Goal: Transaction & Acquisition: Purchase product/service

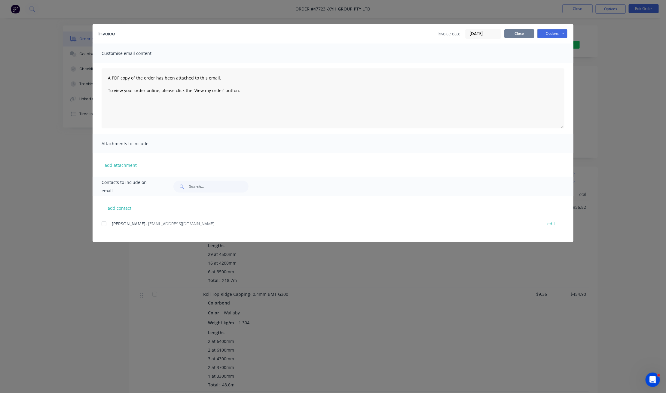
click at [492, 34] on button "Close" at bounding box center [519, 33] width 30 height 9
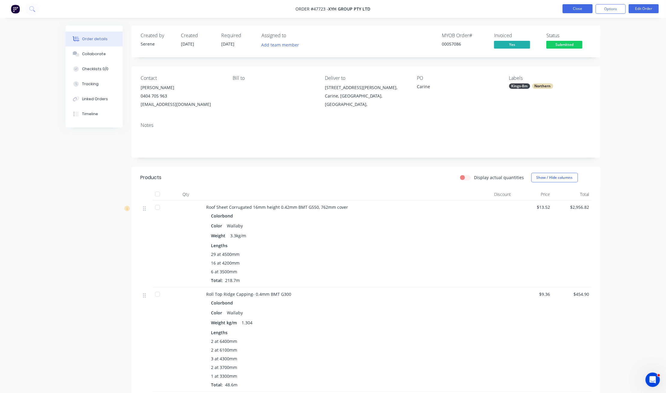
click at [492, 9] on button "Close" at bounding box center [577, 8] width 30 height 9
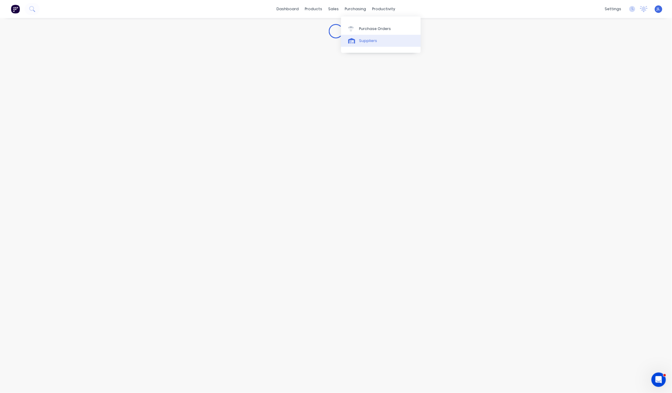
click at [367, 41] on div "Suppliers" at bounding box center [368, 40] width 18 height 5
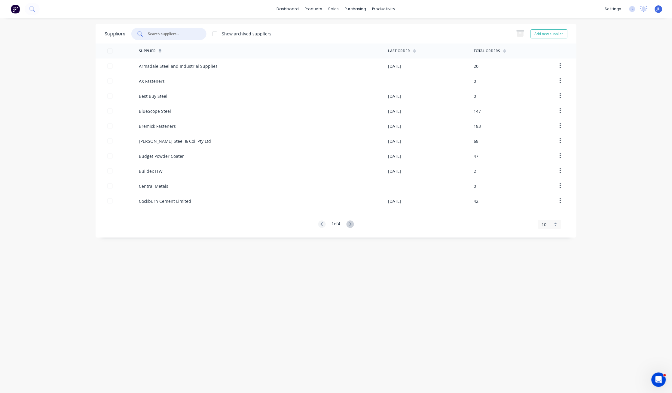
click at [166, 34] on input "text" at bounding box center [172, 34] width 50 height 6
click at [171, 34] on input "text" at bounding box center [172, 34] width 50 height 6
click at [362, 41] on div "Suppliers" at bounding box center [368, 40] width 18 height 5
click at [164, 29] on div at bounding box center [168, 34] width 75 height 12
type input "j"
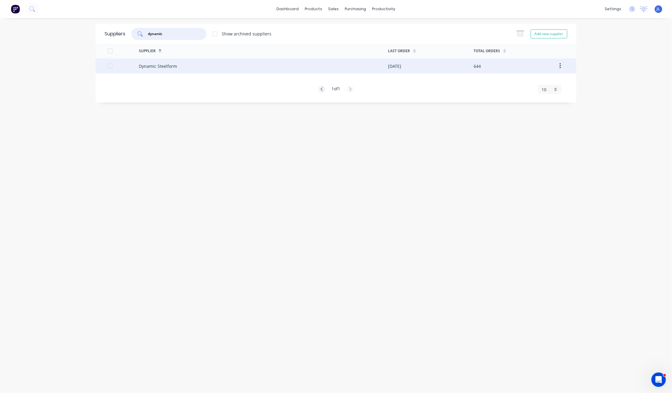
type input "dynamic"
click at [171, 63] on div "Dynamic Steelform" at bounding box center [158, 66] width 38 height 6
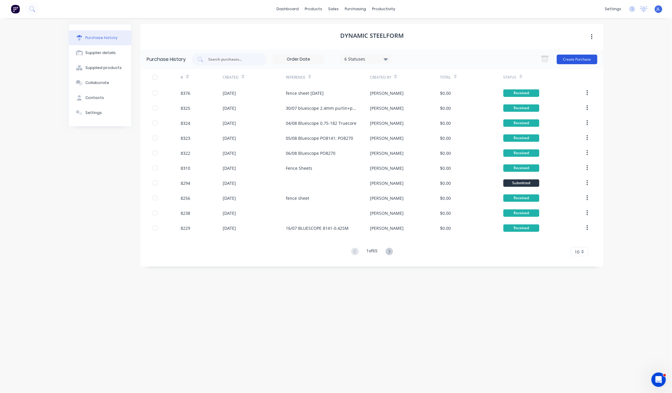
click at [492, 59] on button "Create Purchase" at bounding box center [577, 60] width 41 height 10
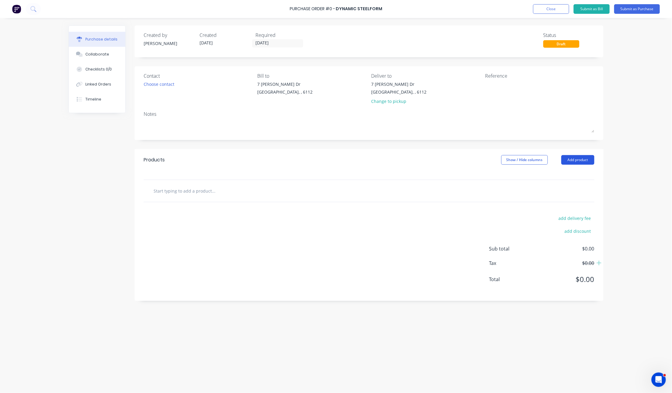
click at [492, 163] on button "Add product" at bounding box center [577, 160] width 33 height 10
click at [492, 178] on div "Product catalogue" at bounding box center [565, 175] width 46 height 9
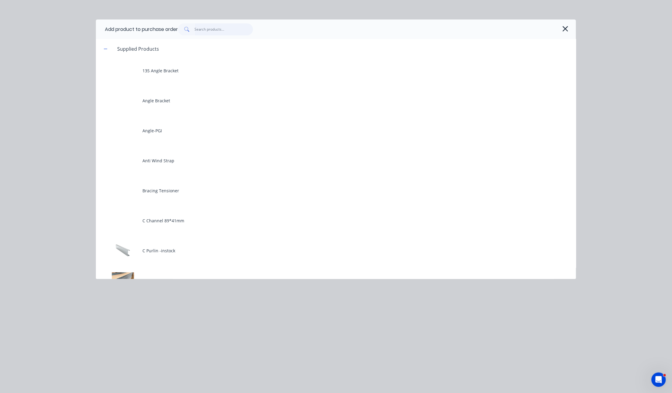
click at [220, 31] on input "text" at bounding box center [224, 29] width 59 height 12
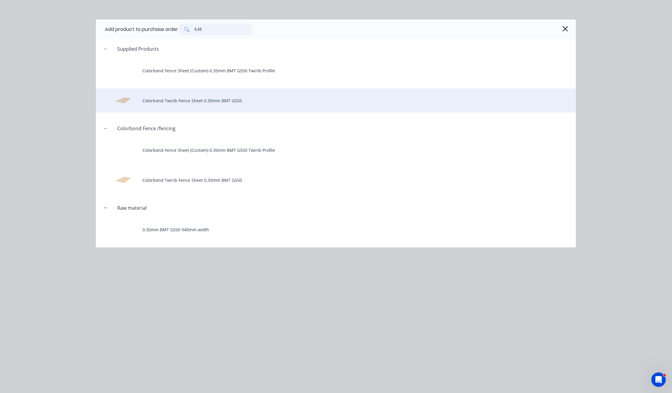
type input "0.35"
click at [213, 105] on div "Colorbond Twirib Fence Sheet 0.35mm BMT G550" at bounding box center [336, 101] width 480 height 24
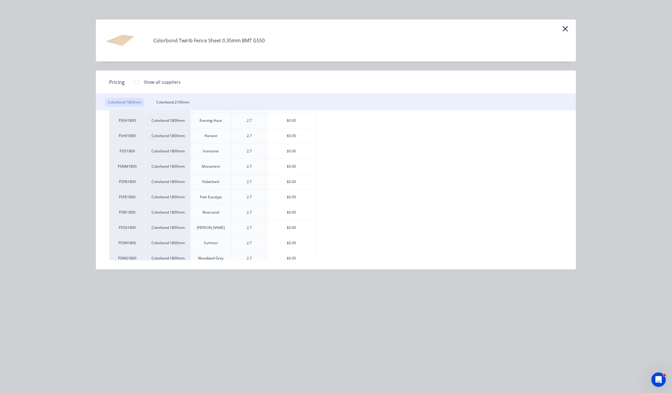
scroll to position [59, 0]
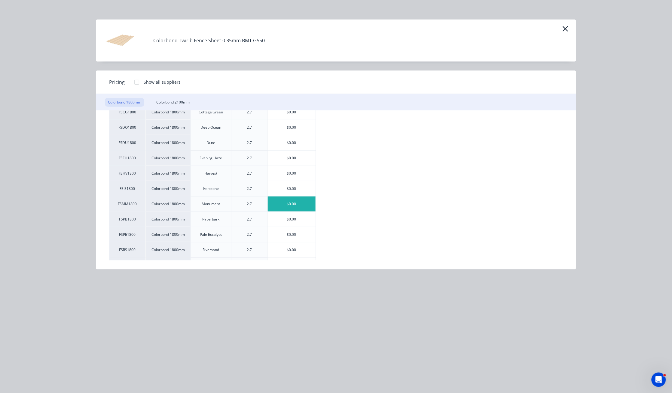
click at [298, 205] on div "$0.00" at bounding box center [292, 204] width 48 height 15
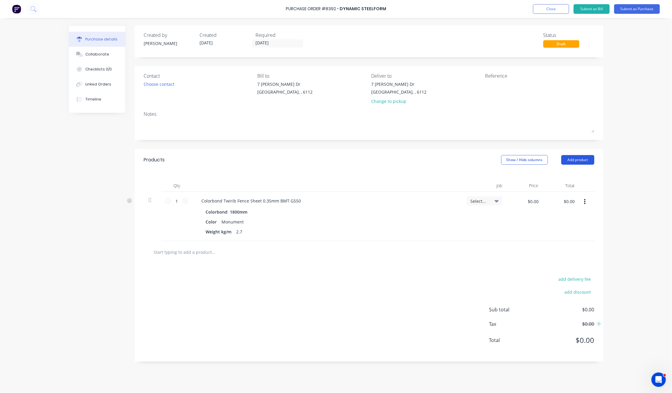
click at [492, 163] on button "Add product" at bounding box center [577, 160] width 33 height 10
click at [492, 172] on div "Product catalogue" at bounding box center [565, 175] width 46 height 9
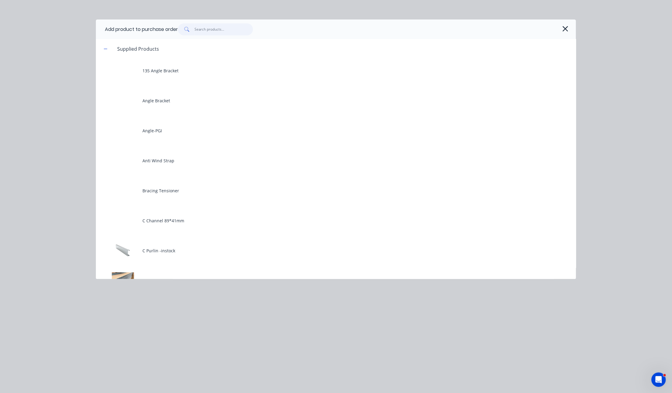
click at [213, 27] on input "text" at bounding box center [224, 29] width 59 height 12
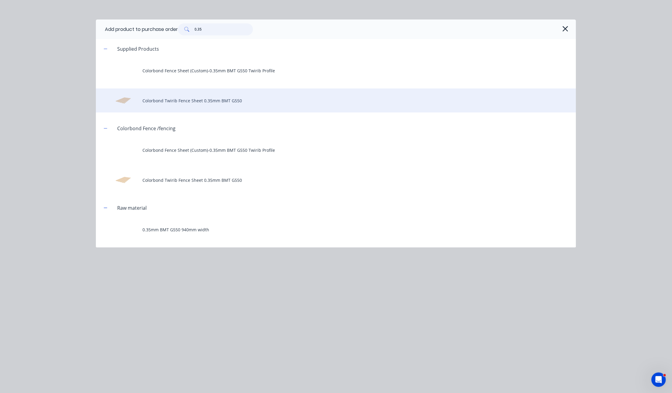
type input "0.35"
click at [210, 102] on div "Colorbond Twirib Fence Sheet 0.35mm BMT G550" at bounding box center [336, 101] width 480 height 24
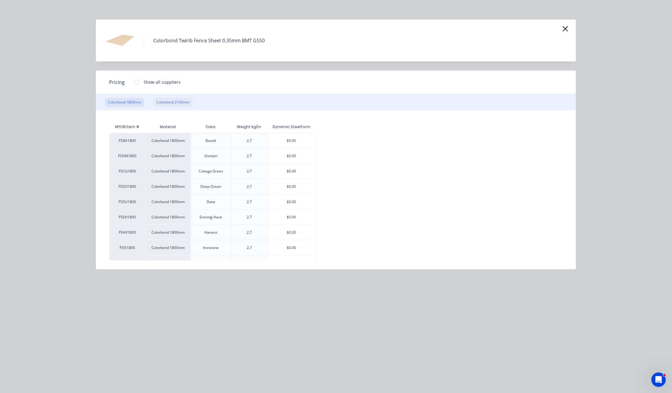
scroll to position [40, 0]
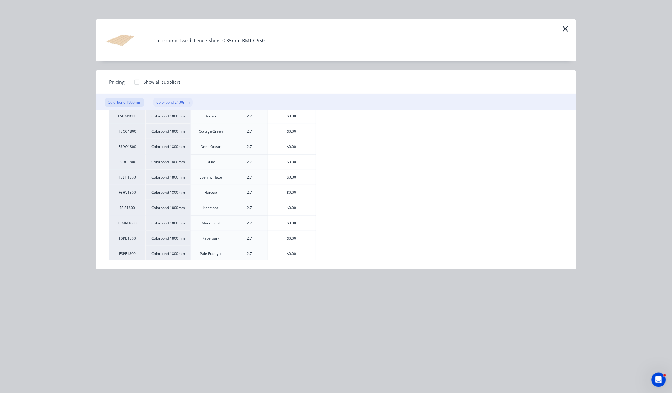
click at [176, 103] on div "Colorbond 2100mm" at bounding box center [172, 102] width 39 height 9
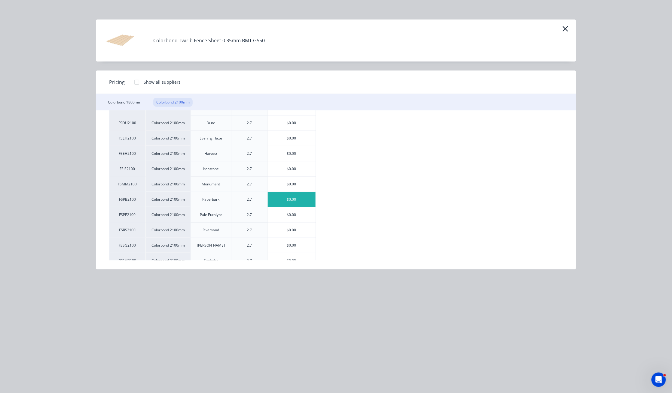
scroll to position [80, 0]
click at [303, 185] on div "$0.00" at bounding box center [292, 183] width 48 height 15
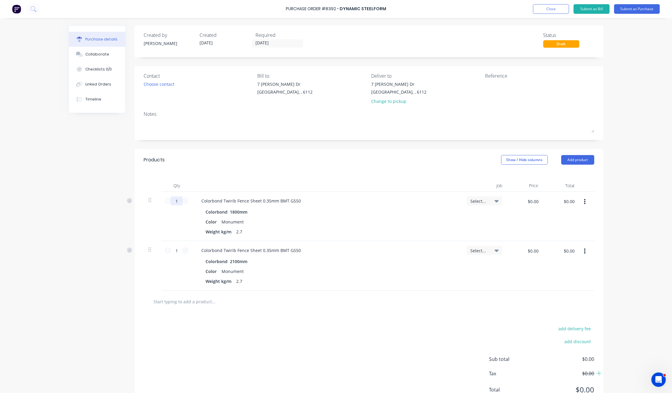
click at [178, 201] on input "1" at bounding box center [177, 201] width 12 height 9
type input "600"
click at [176, 251] on input "1" at bounding box center [177, 250] width 12 height 9
type input "100"
click at [322, 172] on div "Qty Job Price Total 600 600 Colorbond Twirib Fence Sheet 0.35mm BMT G550 Colorb…" at bounding box center [369, 231] width 469 height 120
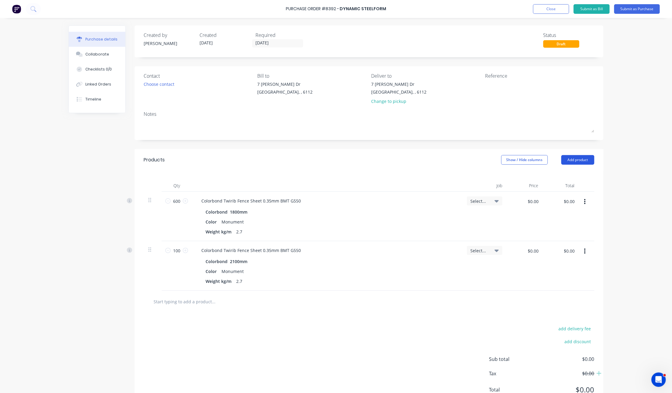
click at [492, 158] on button "Add product" at bounding box center [577, 160] width 33 height 10
click at [492, 170] on button "Product catalogue" at bounding box center [565, 175] width 57 height 12
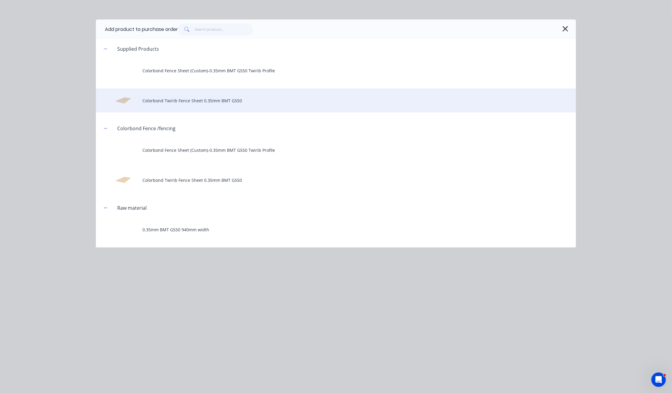
click at [190, 99] on div "Colorbond Twirib Fence Sheet 0.35mm BMT G550" at bounding box center [336, 101] width 480 height 24
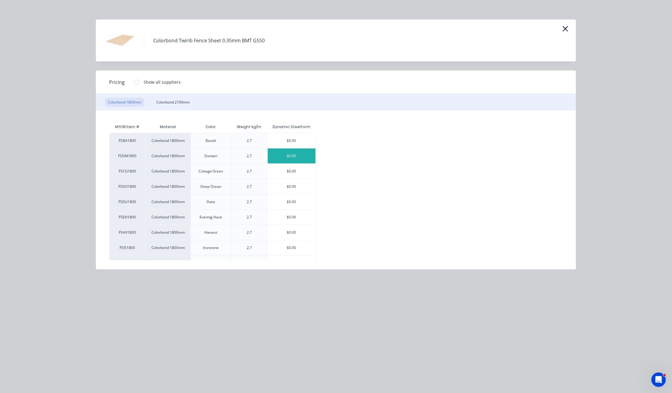
click at [290, 158] on div "$0.00" at bounding box center [292, 156] width 48 height 15
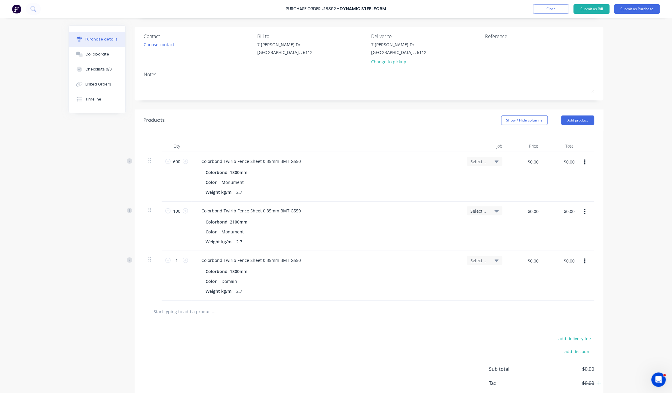
scroll to position [40, 0]
click at [179, 260] on input "1" at bounding box center [177, 260] width 12 height 9
type input "675"
click at [323, 119] on div "Products Show / Hide columns Add product" at bounding box center [369, 120] width 469 height 22
click at [337, 117] on div "Products Show / Hide columns Add product" at bounding box center [369, 120] width 469 height 22
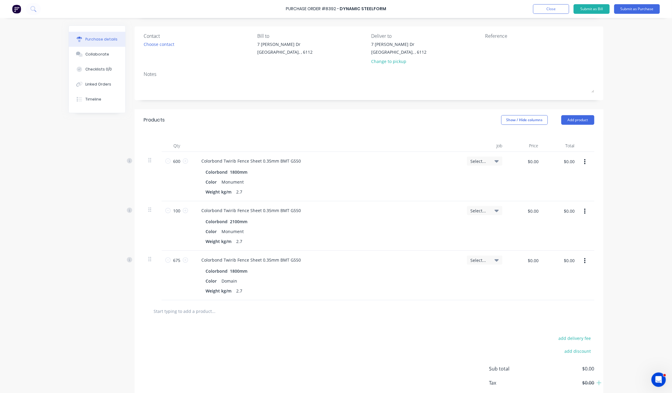
click at [387, 168] on div "Colorbond Twirib Fence Sheet 0.35mm BMT G550 Colorbond 1800mm Color Monument We…" at bounding box center [327, 177] width 270 height 50
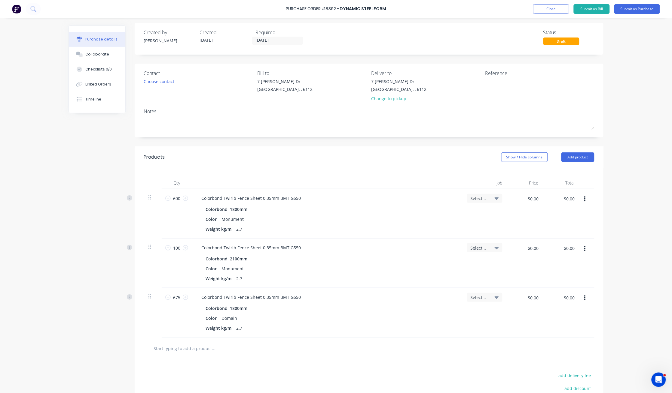
scroll to position [0, 0]
click at [263, 177] on div "Qty Job Price Total 600 600 Colorbond Twirib Fence Sheet 0.35mm BMT G550 Colorb…" at bounding box center [369, 256] width 469 height 170
click at [289, 174] on div "Qty Job Price Total 600 600 Colorbond Twirib Fence Sheet 0.35mm BMT G550 Colorb…" at bounding box center [369, 256] width 469 height 170
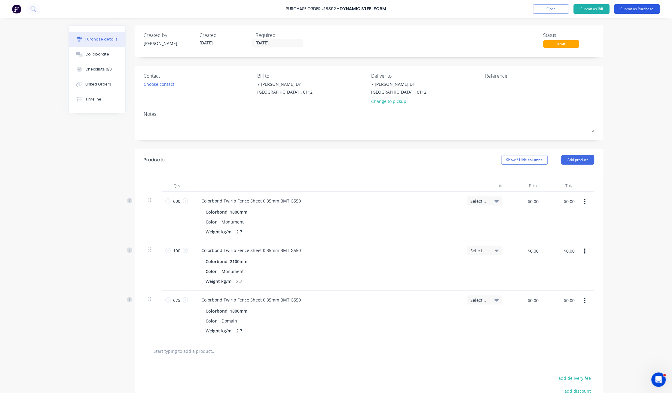
drag, startPoint x: 639, startPoint y: 8, endPoint x: 568, endPoint y: 23, distance: 73.0
click at [492, 9] on button "Submit as Purchase" at bounding box center [637, 9] width 46 height 10
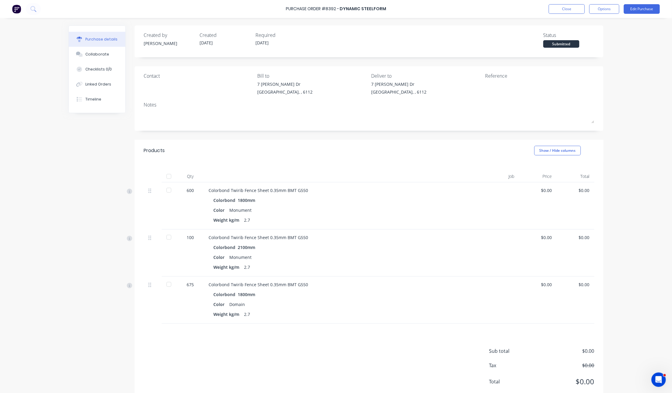
click at [168, 176] on div at bounding box center [169, 177] width 12 height 12
click at [492, 10] on button "Close" at bounding box center [566, 9] width 36 height 10
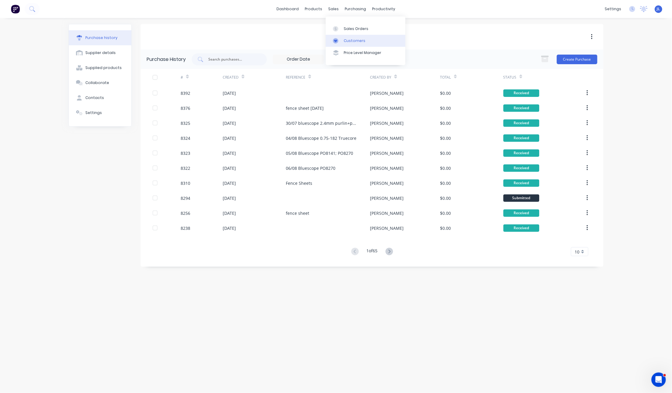
click at [347, 41] on div "Customers" at bounding box center [355, 40] width 22 height 5
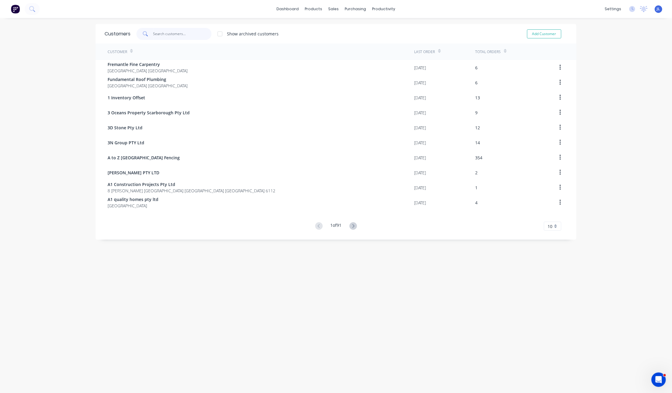
click at [189, 35] on input "text" at bounding box center [182, 34] width 59 height 12
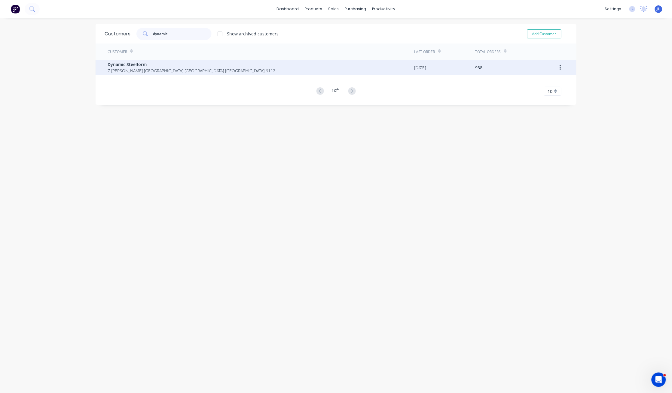
type input "dynamic"
click at [176, 71] on span "7 Cartwright Forrestdale Western Australia Australia 6112" at bounding box center [192, 71] width 168 height 6
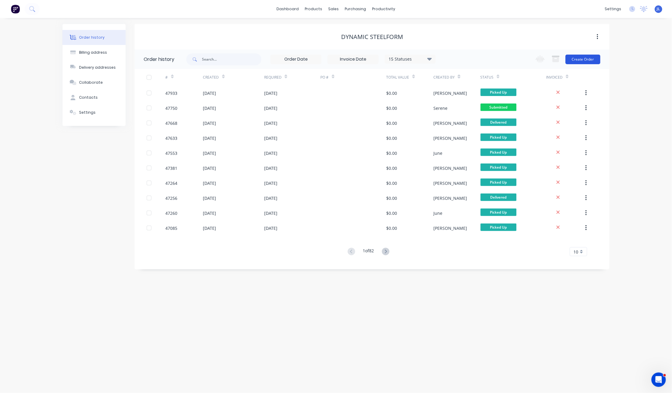
click at [492, 55] on button "Create Order" at bounding box center [582, 60] width 35 height 10
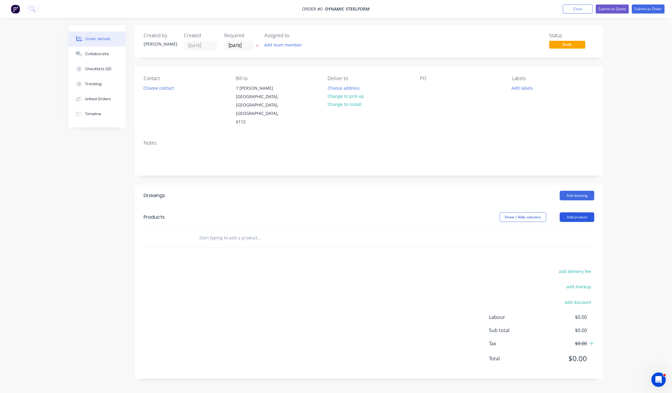
click at [492, 213] on button "Add product" at bounding box center [577, 218] width 35 height 10
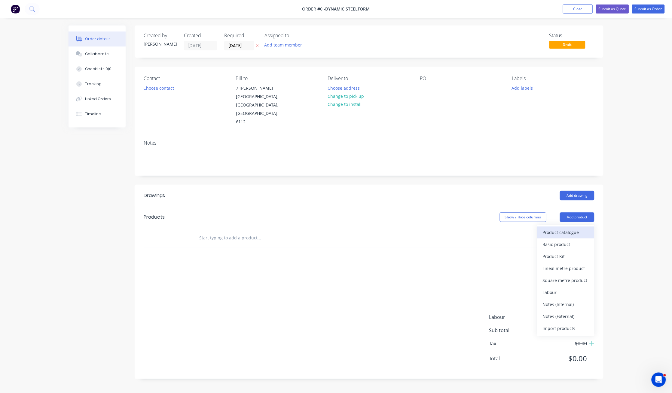
click at [492, 227] on button "Product catalogue" at bounding box center [565, 233] width 57 height 12
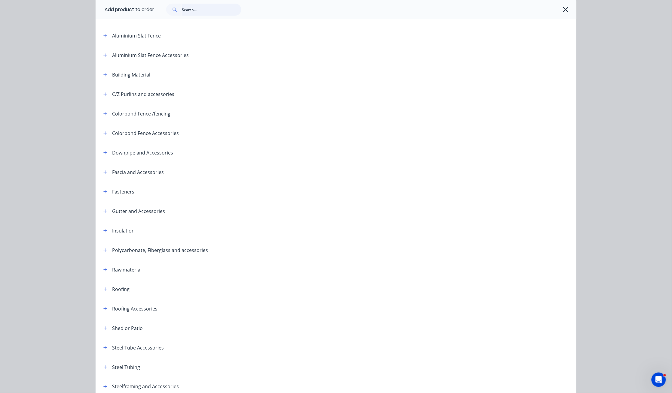
click at [197, 14] on input "text" at bounding box center [211, 10] width 59 height 12
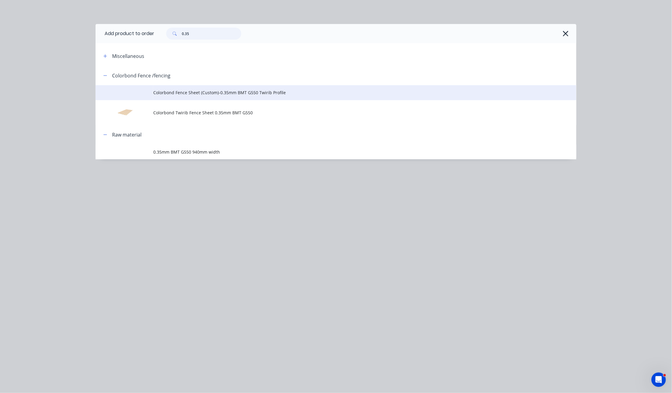
type input "0.35"
click at [214, 91] on span "Colorbond Fence Sheet (Custom)-0.35mm BMT G550 Twirib Profile" at bounding box center [322, 92] width 338 height 6
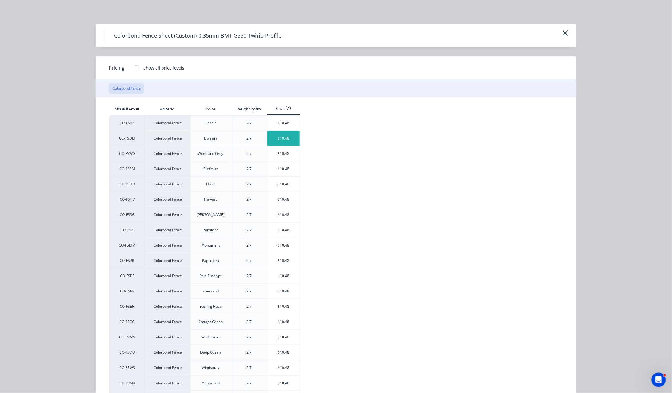
click at [287, 138] on div "$10.48" at bounding box center [283, 138] width 32 height 15
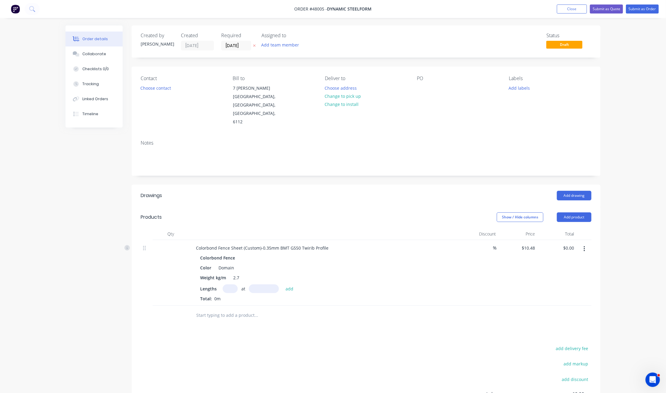
click at [232, 285] on input "text" at bounding box center [230, 289] width 15 height 9
type input "675"
type input "1790"
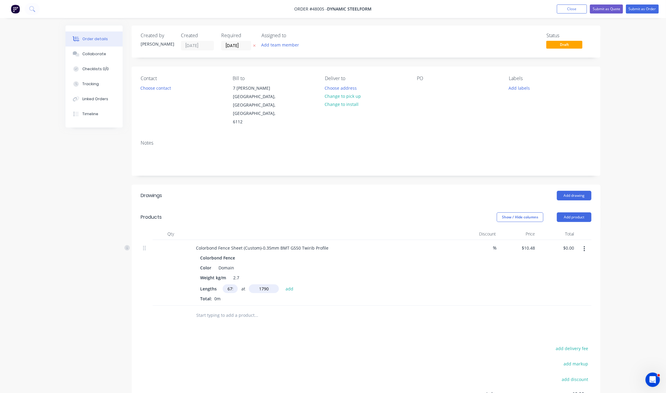
click at [282, 285] on button "add" at bounding box center [289, 289] width 14 height 8
type input "$12,662.46"
click at [362, 207] on header "Products Show / Hide columns Add product" at bounding box center [366, 218] width 469 height 22
click at [492, 213] on button "Add product" at bounding box center [574, 218] width 35 height 10
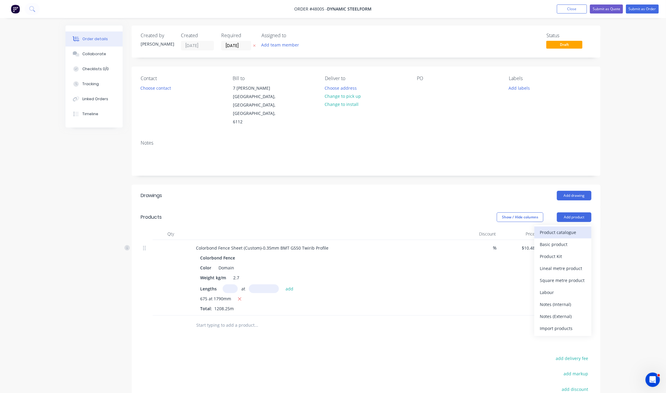
click at [492, 228] on div "Product catalogue" at bounding box center [562, 232] width 46 height 9
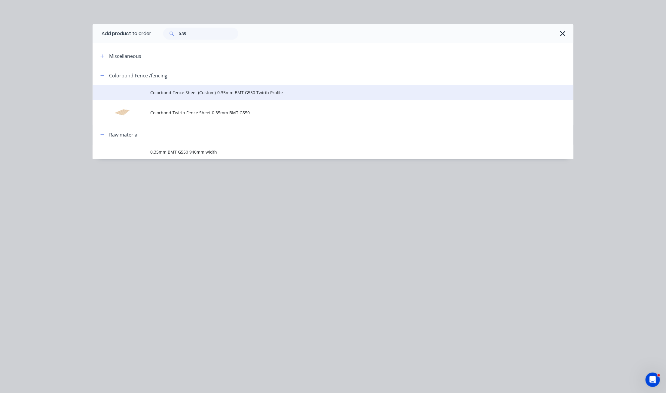
click at [225, 92] on span "Colorbond Fence Sheet (Custom)-0.35mm BMT G550 Twirib Profile" at bounding box center [319, 92] width 338 height 6
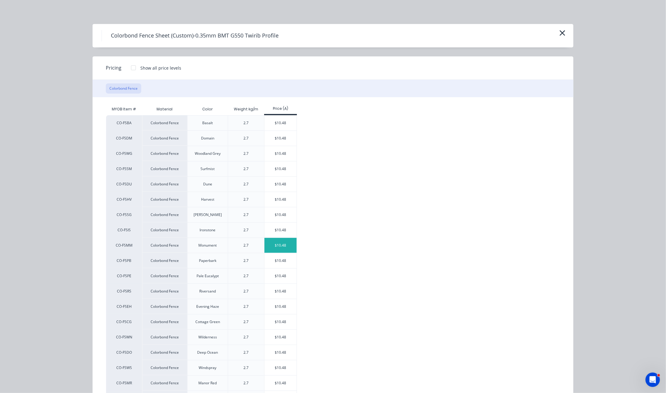
click at [278, 247] on div "$10.48" at bounding box center [280, 245] width 32 height 15
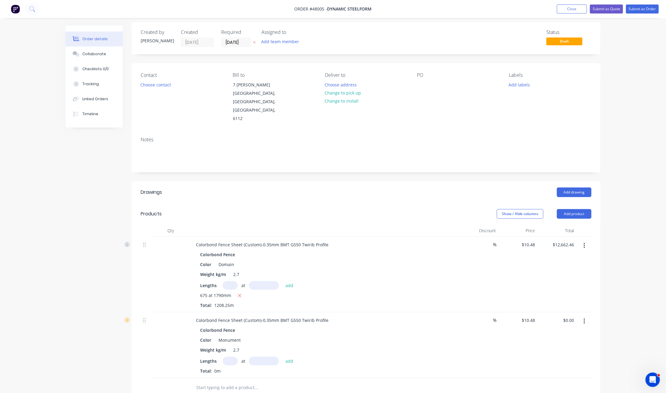
scroll to position [40, 0]
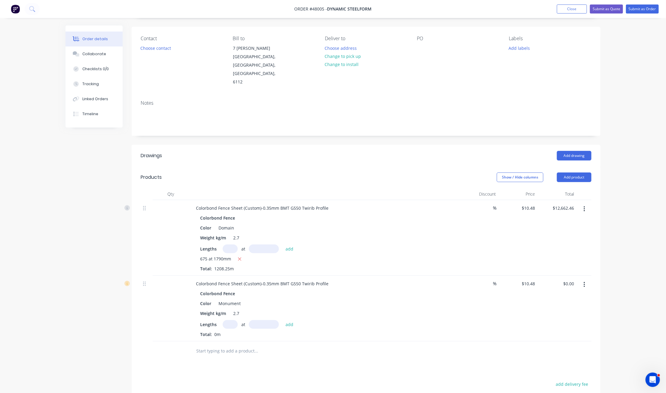
click at [492, 280] on button "button" at bounding box center [584, 285] width 14 height 11
click at [492, 332] on div "Delete" at bounding box center [562, 336] width 46 height 9
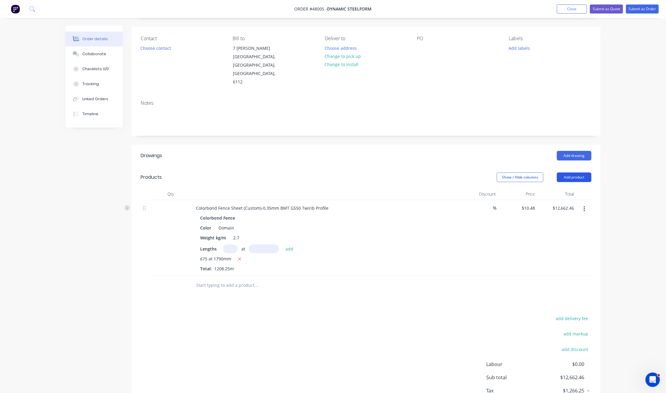
click at [492, 173] on button "Add product" at bounding box center [574, 178] width 35 height 10
click at [492, 188] on div "Product catalogue" at bounding box center [562, 192] width 46 height 9
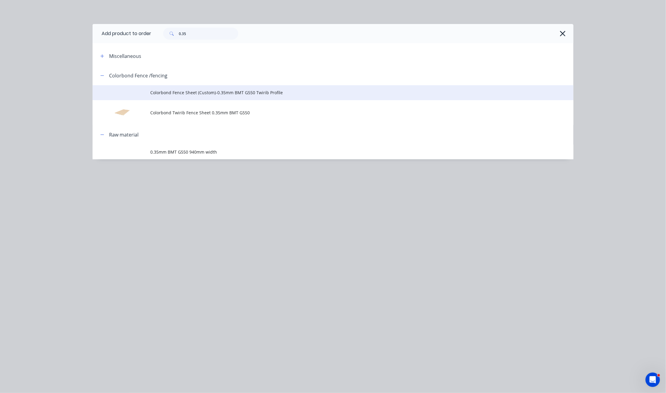
click at [255, 98] on td "Colorbond Fence Sheet (Custom)-0.35mm BMT G550 Twirib Profile" at bounding box center [361, 92] width 423 height 15
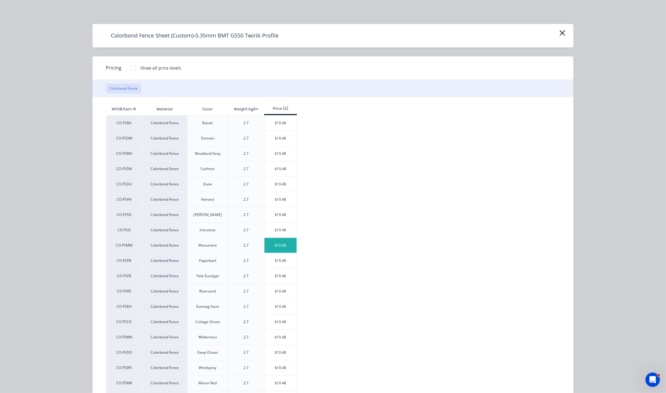
click at [285, 247] on div "$10.48" at bounding box center [280, 245] width 32 height 15
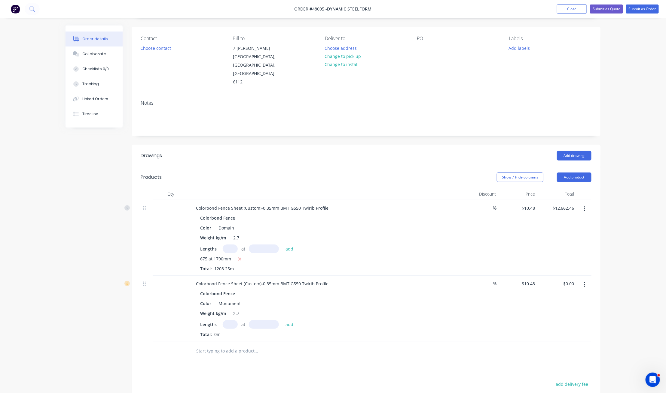
click at [228, 320] on input "text" at bounding box center [230, 324] width 15 height 9
type input "600"
type input "1790"
click at [282, 320] on button "add" at bounding box center [289, 324] width 14 height 8
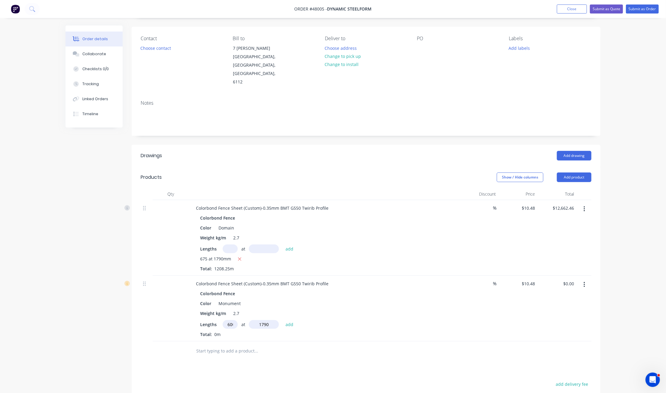
type input "$11,255.52"
type input "100"
type input "2090"
click at [282, 320] on button "add" at bounding box center [289, 324] width 14 height 8
type input "$13,445.84"
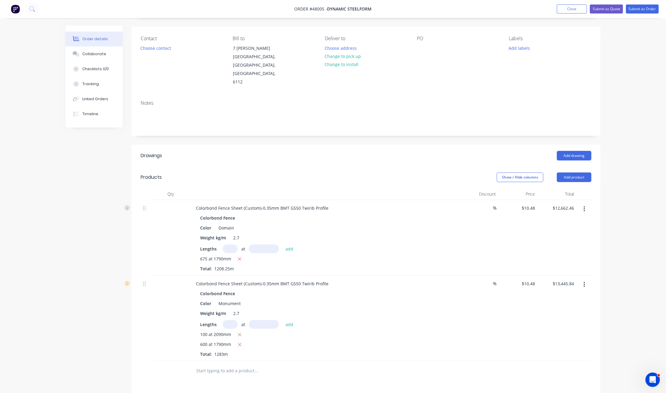
scroll to position [0, 0]
click at [384, 147] on header "Drawings Add drawing" at bounding box center [366, 156] width 469 height 22
type input "10.48"
click at [492, 204] on input "10.48" at bounding box center [530, 208] width 14 height 9
type input "$0.00"
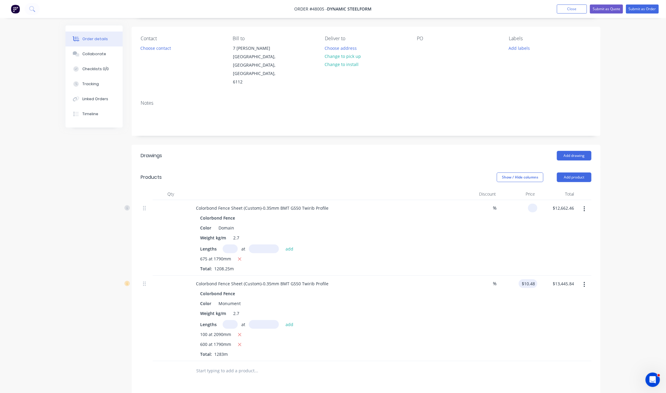
type input "$0.00"
type input "10.48"
drag, startPoint x: 529, startPoint y: 267, endPoint x: 534, endPoint y: 284, distance: 17.6
click at [492, 280] on input "10.48" at bounding box center [530, 284] width 14 height 9
type input "$0.00"
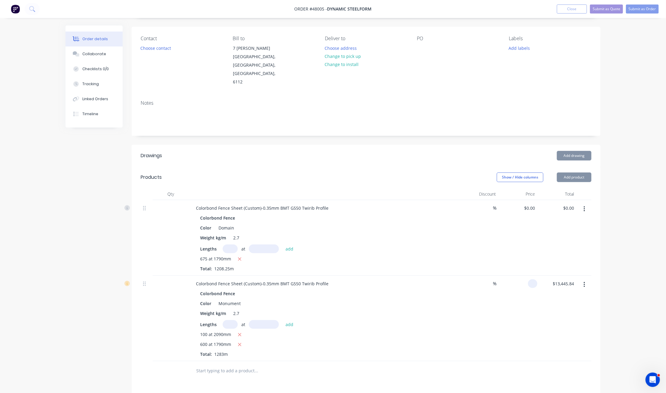
type input "$0.00"
drag, startPoint x: 570, startPoint y: 296, endPoint x: 575, endPoint y: 224, distance: 71.3
click at [492, 296] on div "$0.00 $0.00" at bounding box center [556, 319] width 39 height 86
drag, startPoint x: 643, startPoint y: 191, endPoint x: 642, endPoint y: 186, distance: 5.2
click at [492, 190] on div "Order details Collaborate Checklists 0/0 Tracking Linked Orders Timeline Order …" at bounding box center [333, 240] width 666 height 561
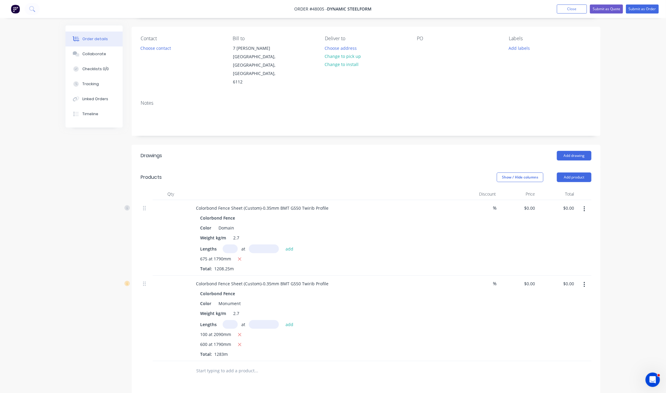
click at [492, 109] on div "Order details Collaborate Checklists 0/0 Tracking Linked Orders Timeline Order …" at bounding box center [333, 240] width 666 height 561
click at [492, 8] on button "Submit as Order" at bounding box center [642, 9] width 33 height 9
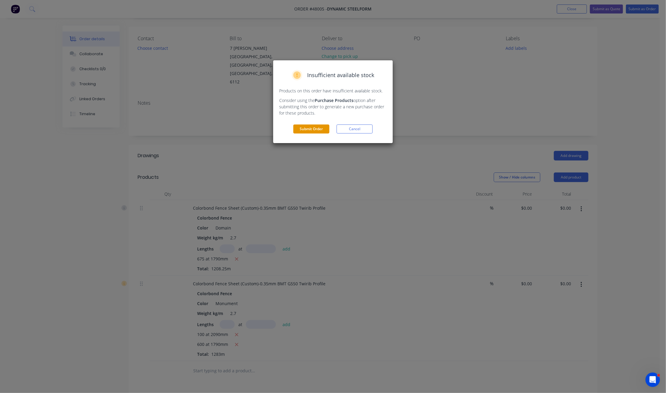
click at [314, 129] on button "Submit Order" at bounding box center [311, 129] width 36 height 9
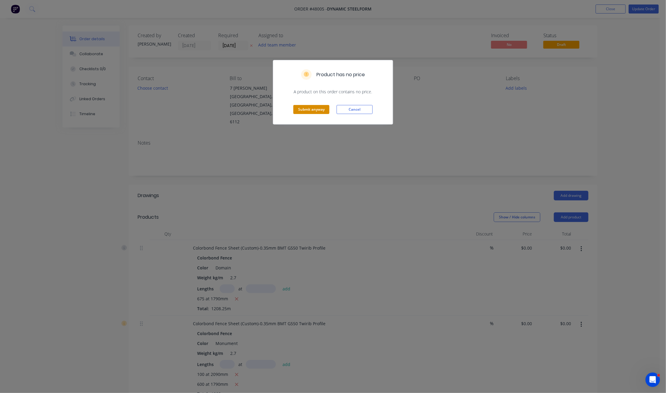
click at [311, 106] on button "Submit anyway" at bounding box center [311, 109] width 36 height 9
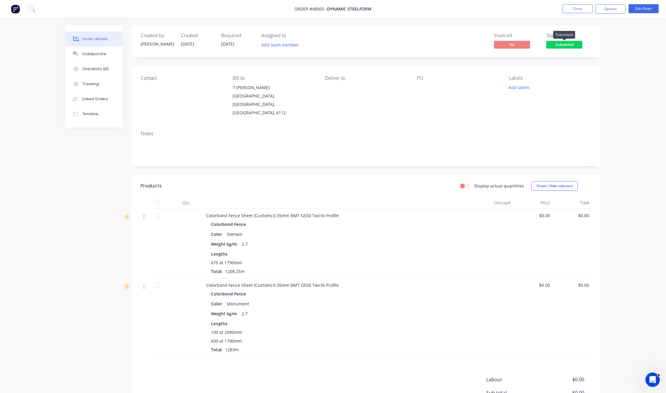
click at [492, 45] on span "Submitted" at bounding box center [564, 45] width 36 height 8
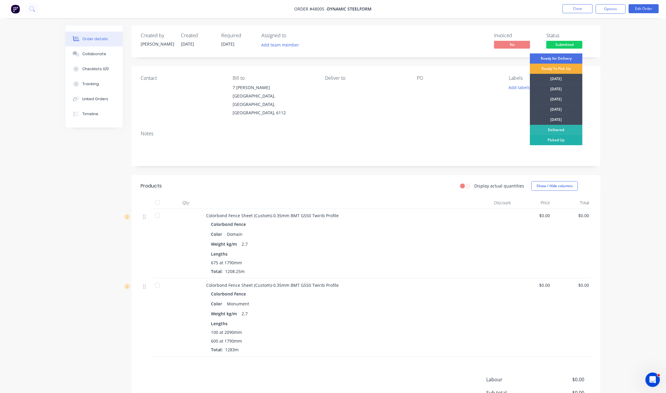
click at [492, 140] on div "Picked Up" at bounding box center [555, 140] width 53 height 10
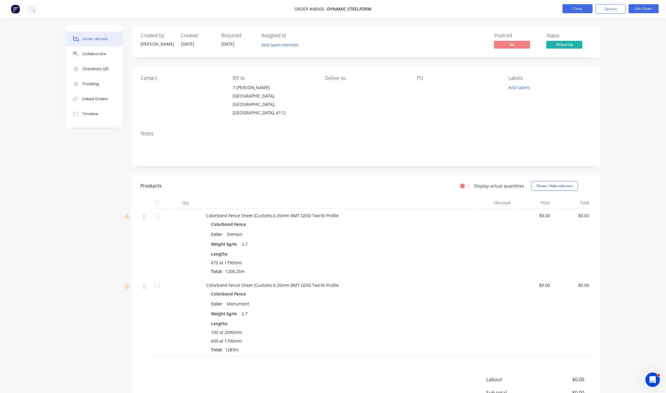
click at [492, 7] on button "Close" at bounding box center [577, 8] width 30 height 9
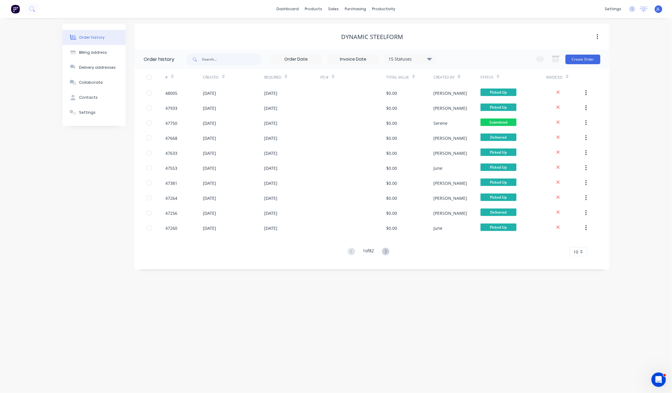
click at [444, 10] on div "dashboard products sales purchasing productivity dashboard products Product Cat…" at bounding box center [336, 9] width 672 height 18
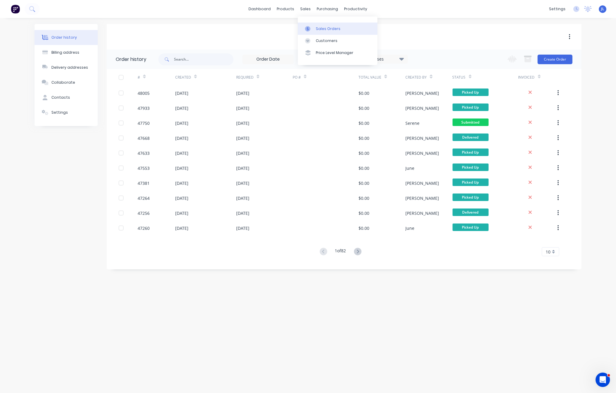
click at [322, 29] on div "Sales Orders" at bounding box center [328, 28] width 25 height 5
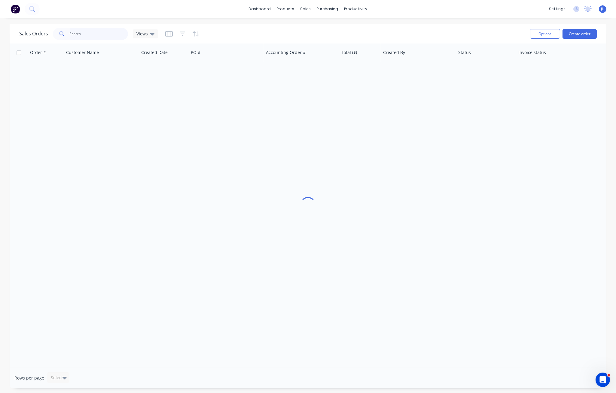
click at [126, 36] on input "text" at bounding box center [99, 34] width 59 height 12
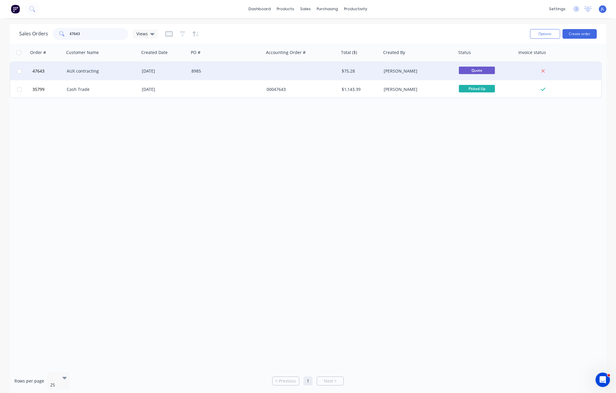
type input "47643"
click at [101, 74] on div "AUX contracting" at bounding box center [100, 71] width 67 height 6
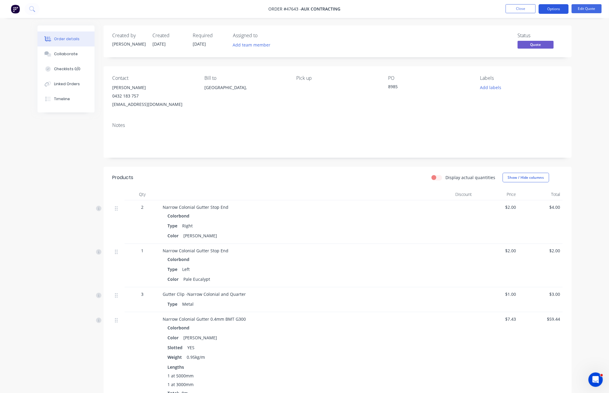
click at [492, 10] on button "Options" at bounding box center [554, 9] width 30 height 10
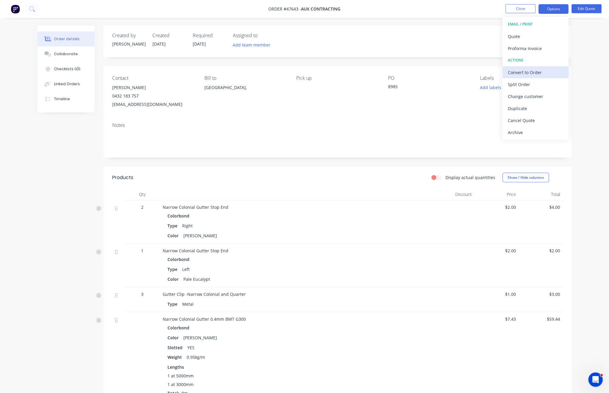
click at [492, 71] on div "Convert to Order" at bounding box center [535, 72] width 55 height 9
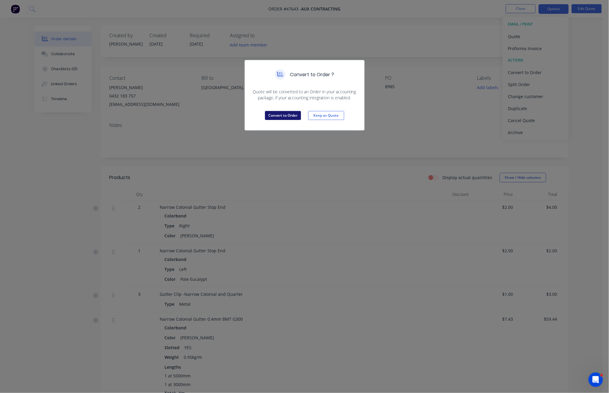
click at [285, 116] on button "Convert to Order" at bounding box center [283, 115] width 36 height 9
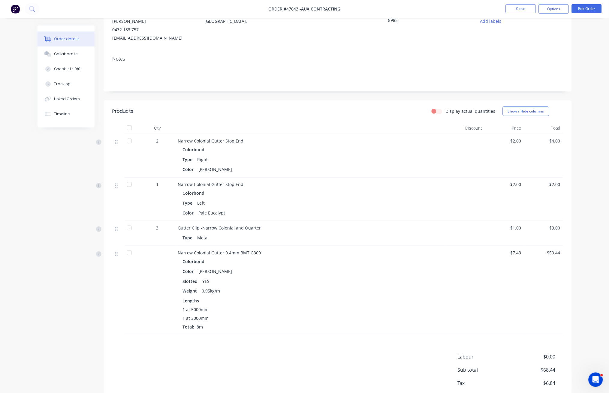
scroll to position [101, 0]
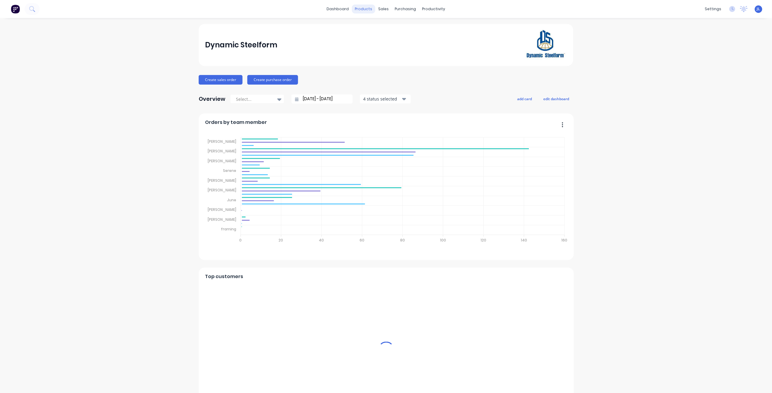
click at [359, 11] on div "products" at bounding box center [363, 9] width 23 height 9
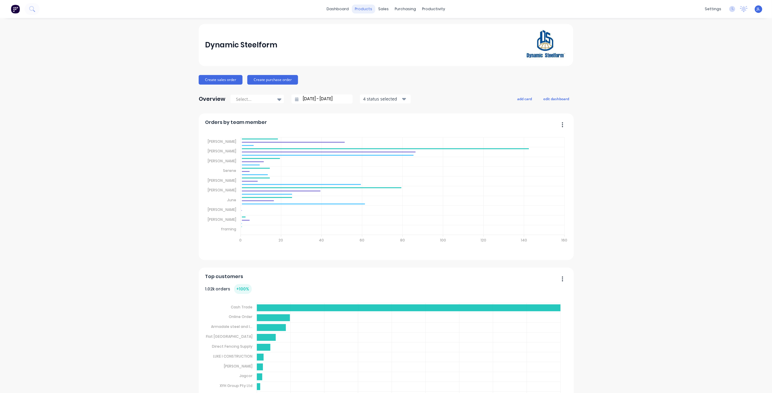
click at [361, 7] on div "products" at bounding box center [363, 9] width 23 height 9
click at [370, 32] on link "Product Catalogue" at bounding box center [391, 29] width 80 height 12
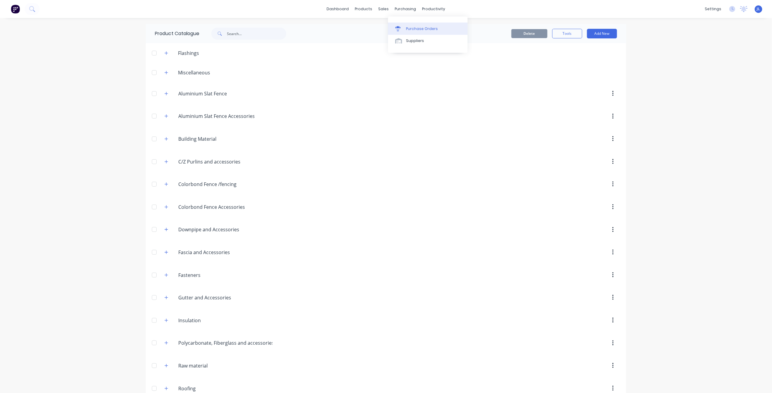
drag, startPoint x: 411, startPoint y: 29, endPoint x: 407, endPoint y: 28, distance: 4.0
click at [411, 29] on div "Purchase Orders" at bounding box center [422, 28] width 32 height 5
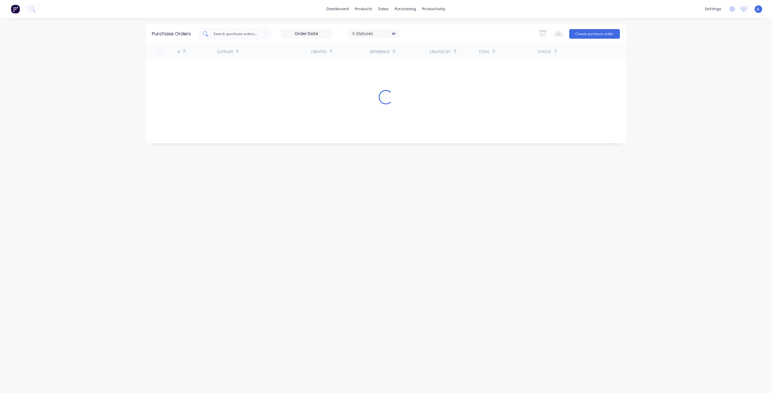
click at [240, 36] on input "text" at bounding box center [238, 34] width 50 height 6
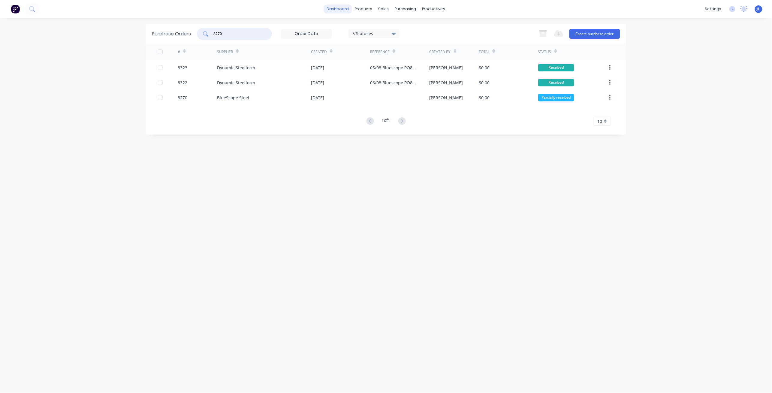
type input "8270"
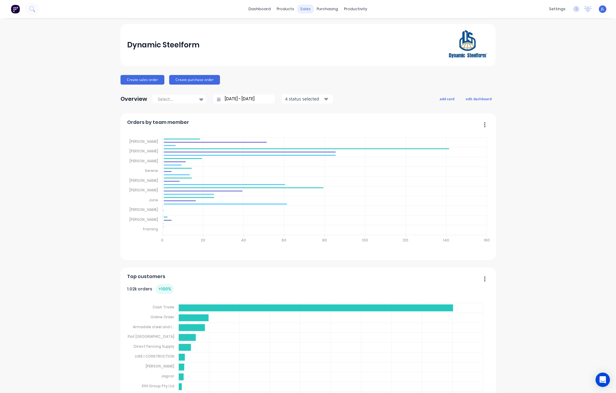
click at [303, 10] on div "sales" at bounding box center [305, 9] width 17 height 9
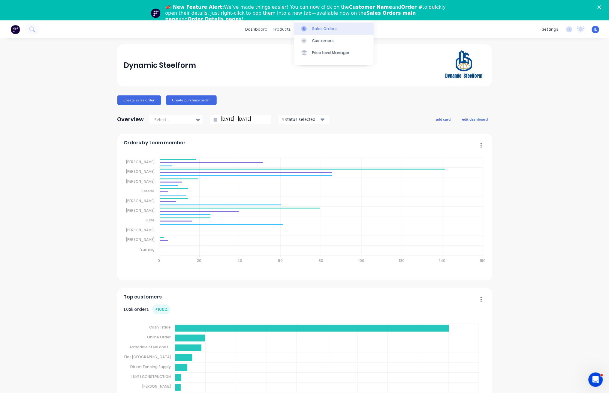
click at [314, 29] on div "Sales Orders" at bounding box center [324, 28] width 25 height 5
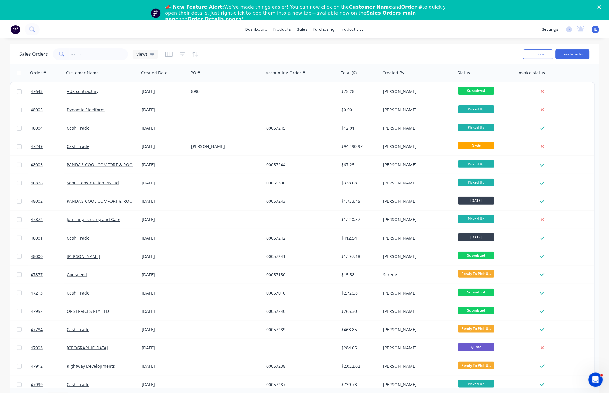
click at [182, 16] on div "📣 New Feature Alert: We’ve made things easier! You can now click on the Custome…" at bounding box center [307, 13] width 284 height 18
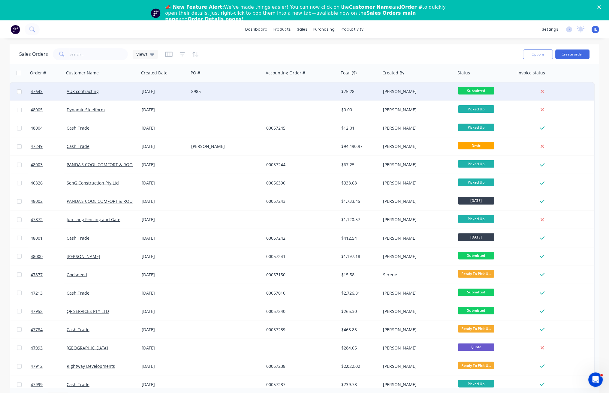
click at [160, 93] on div "[DATE]" at bounding box center [164, 92] width 45 height 6
click at [279, 88] on div at bounding box center [301, 92] width 75 height 18
click at [84, 92] on link "AUX contracting" at bounding box center [83, 92] width 32 height 6
click at [38, 93] on span "47643" at bounding box center [37, 92] width 12 height 6
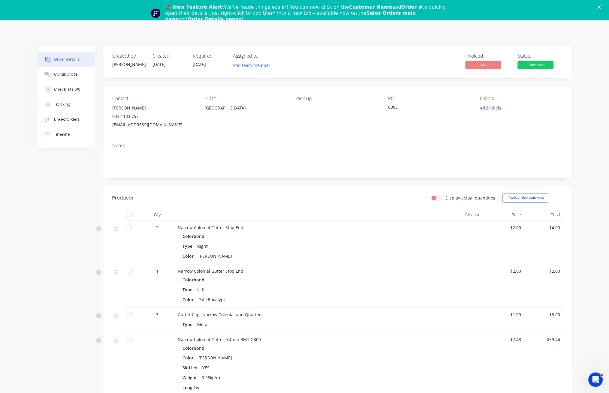
click at [602, 7] on polygon "Close" at bounding box center [600, 7] width 4 height 4
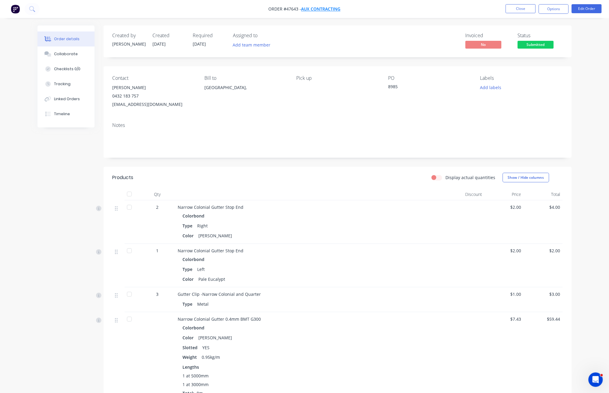
click at [324, 8] on span "AUX contracting" at bounding box center [321, 9] width 39 height 6
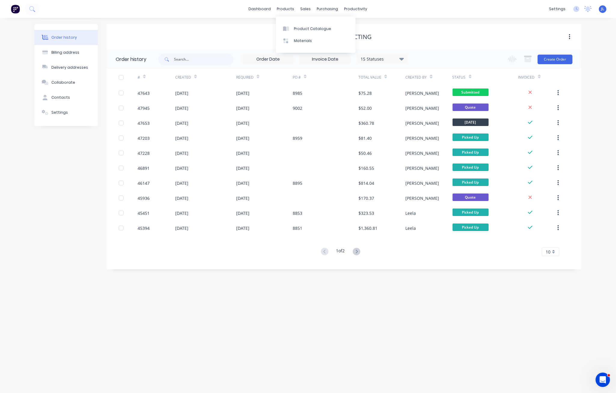
click at [387, 32] on div "AUX contracting" at bounding box center [344, 37] width 475 height 11
click at [320, 42] on div "Customers" at bounding box center [327, 40] width 22 height 5
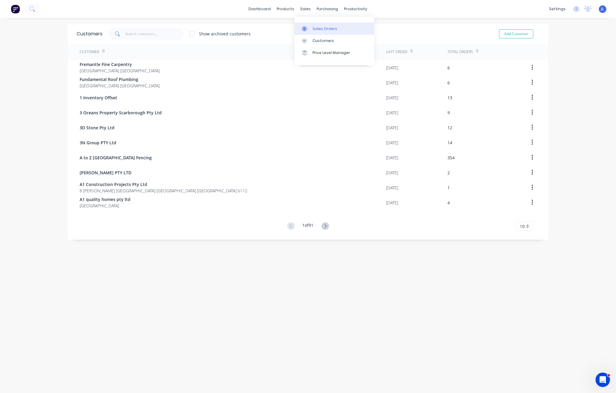
click at [305, 28] on icon at bounding box center [304, 28] width 5 height 5
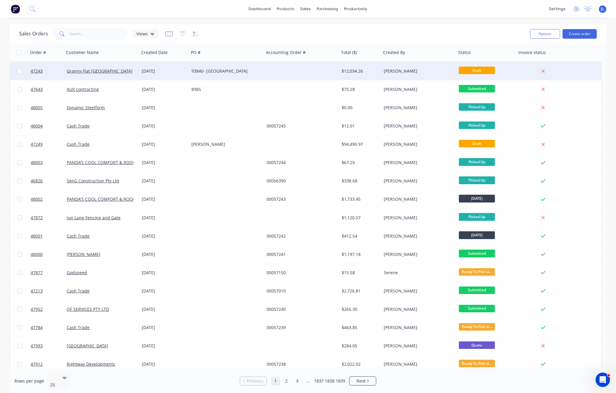
click at [30, 71] on div at bounding box center [46, 71] width 36 height 18
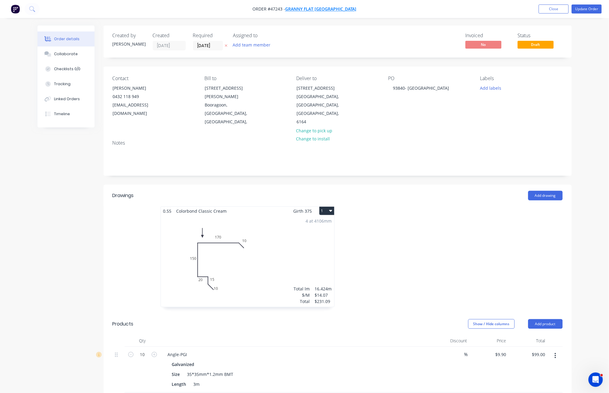
click at [316, 10] on span "Granny Flat [GEOGRAPHIC_DATA]" at bounding box center [320, 9] width 71 height 6
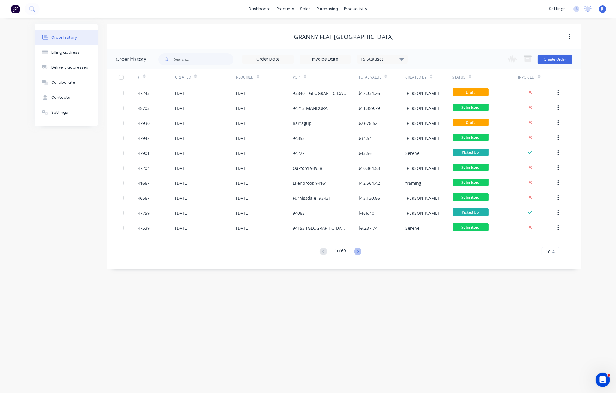
click at [359, 253] on icon at bounding box center [357, 252] width 2 height 4
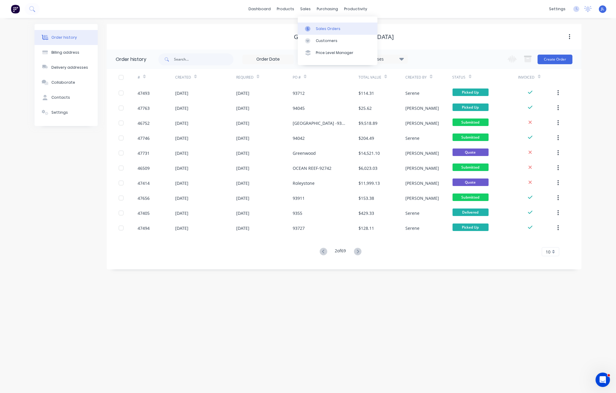
click at [317, 26] on div "Sales Orders" at bounding box center [328, 28] width 25 height 5
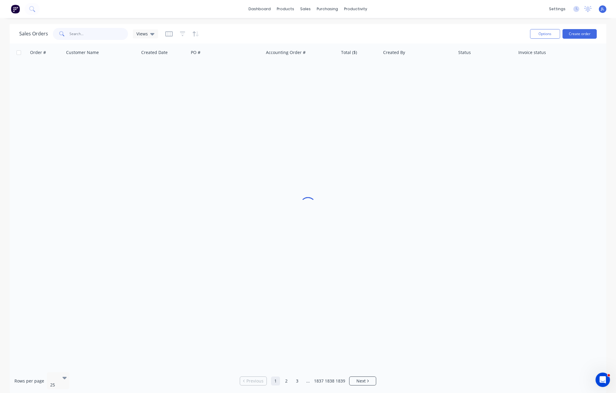
click at [86, 34] on input "text" at bounding box center [99, 34] width 59 height 12
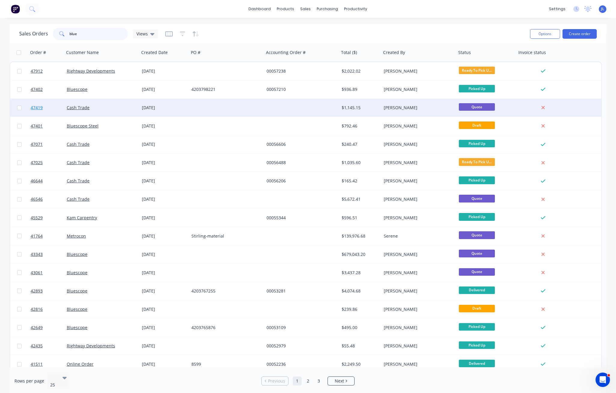
type input "blue"
click at [38, 106] on span "47419" at bounding box center [37, 108] width 12 height 6
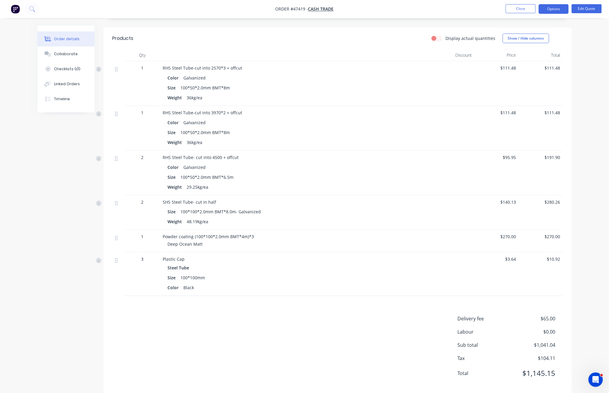
scroll to position [149, 0]
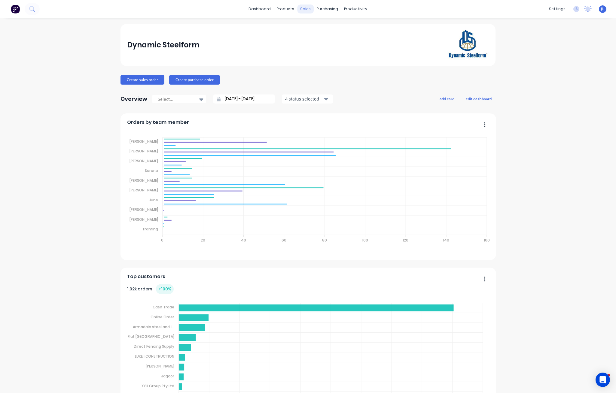
click at [304, 7] on div "sales" at bounding box center [305, 9] width 17 height 9
click at [316, 26] on div "Sales Orders" at bounding box center [324, 28] width 25 height 5
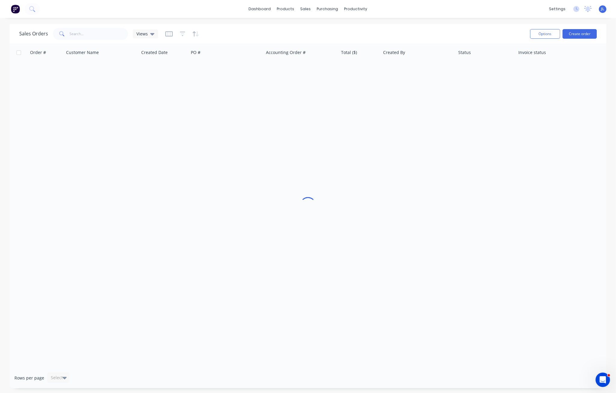
click at [79, 15] on div "dashboard products sales purchasing productivity dashboard products Product Cat…" at bounding box center [308, 9] width 616 height 18
